Goal: Information Seeking & Learning: Check status

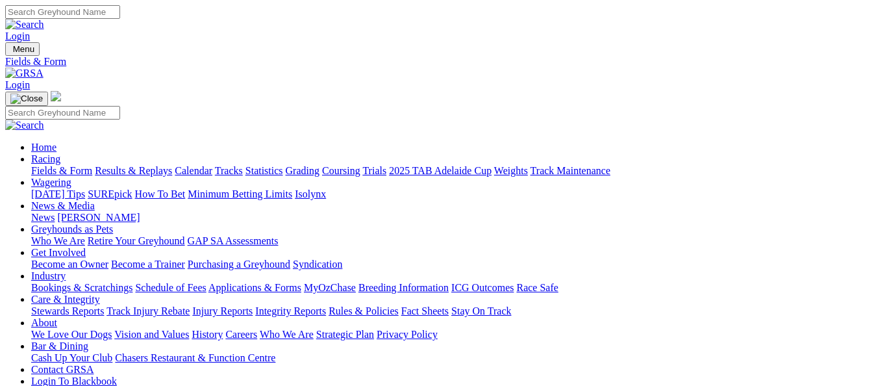
click at [140, 165] on link "Results & Replays" at bounding box center [133, 170] width 77 height 11
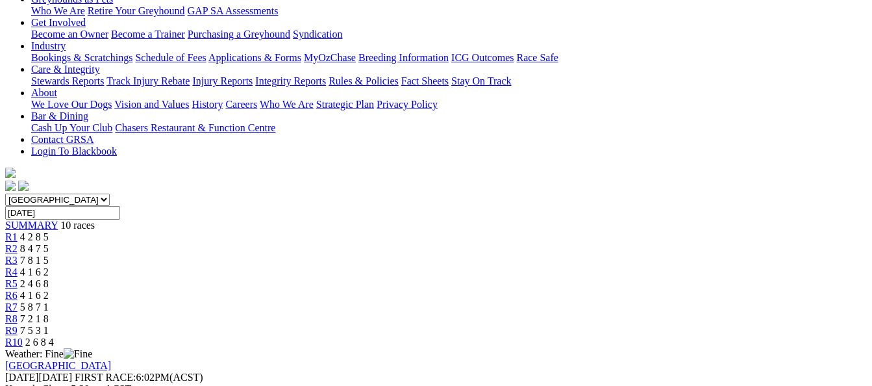
scroll to position [260, 0]
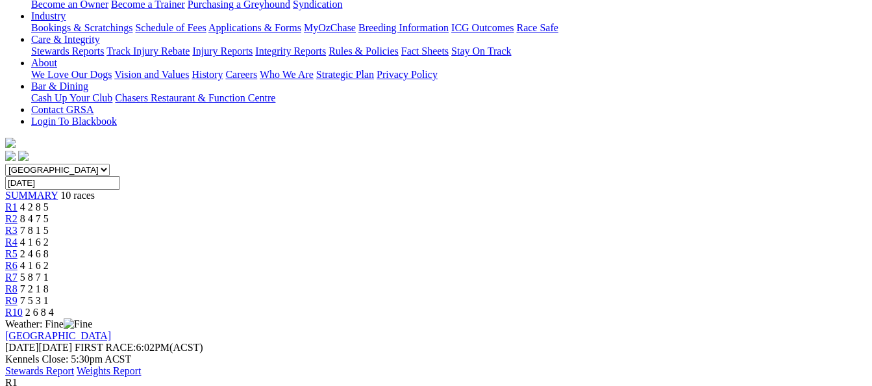
click at [74, 365] on link "Stewards Report" at bounding box center [39, 370] width 69 height 11
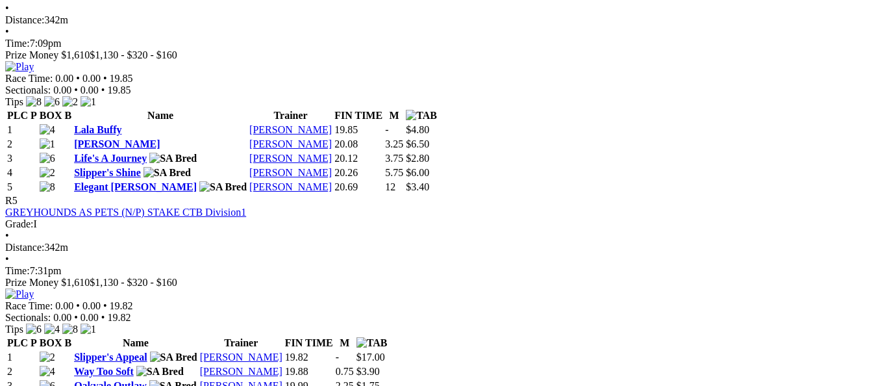
scroll to position [1428, 0]
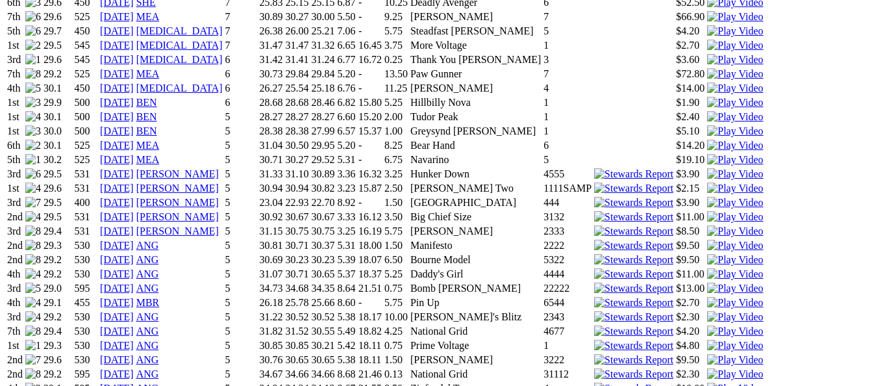
scroll to position [1039, 0]
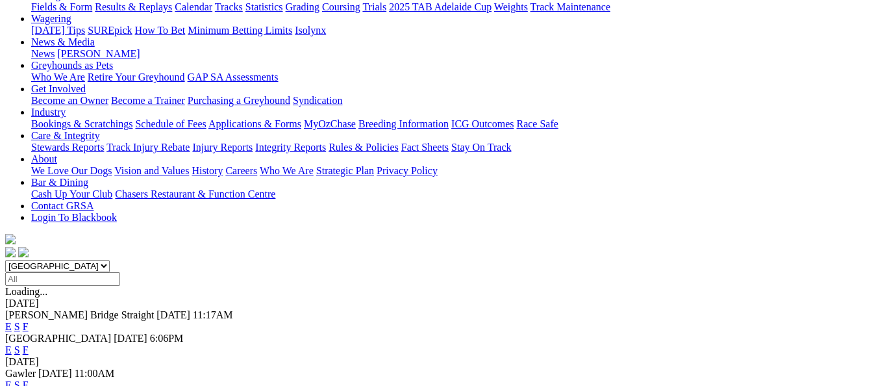
scroll to position [195, 0]
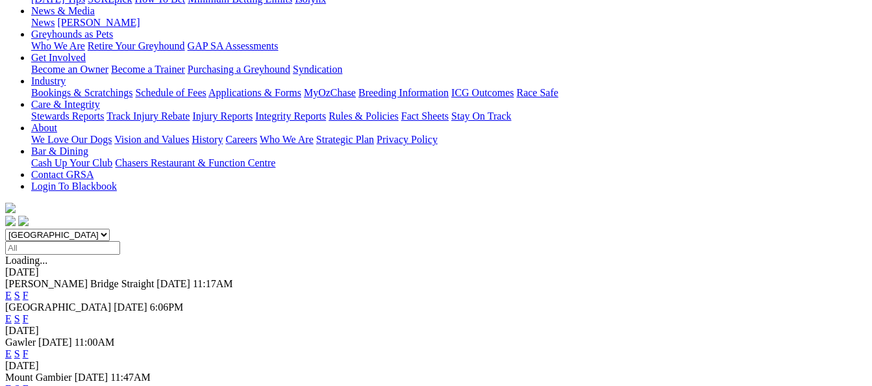
click at [29, 289] on link "F" at bounding box center [26, 294] width 6 height 11
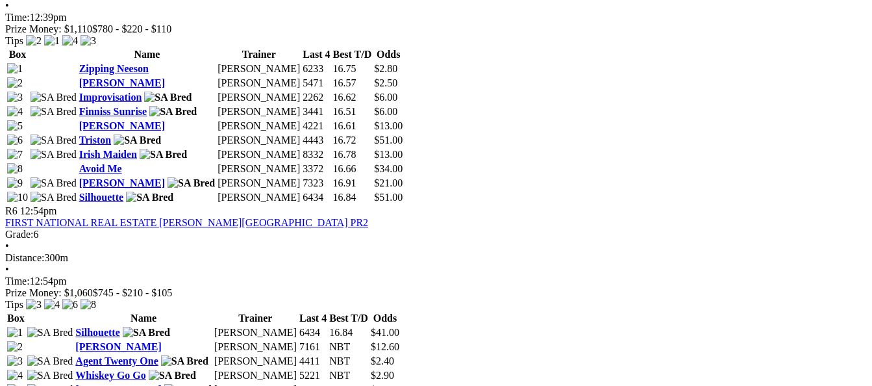
scroll to position [1558, 0]
